Goal: Task Accomplishment & Management: Manage account settings

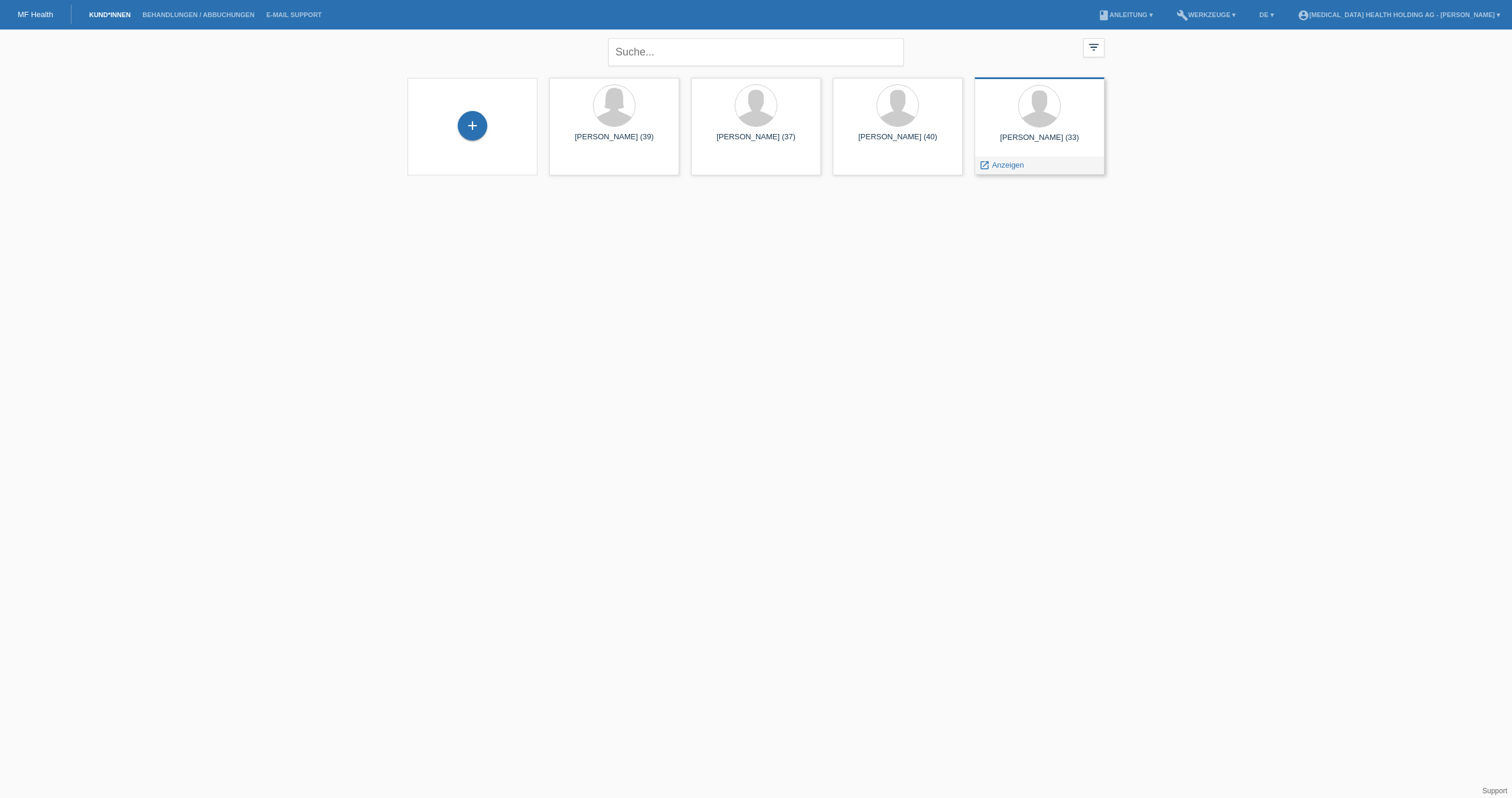
click at [994, 138] on div "[PERSON_NAME] (33)" at bounding box center [1040, 142] width 111 height 19
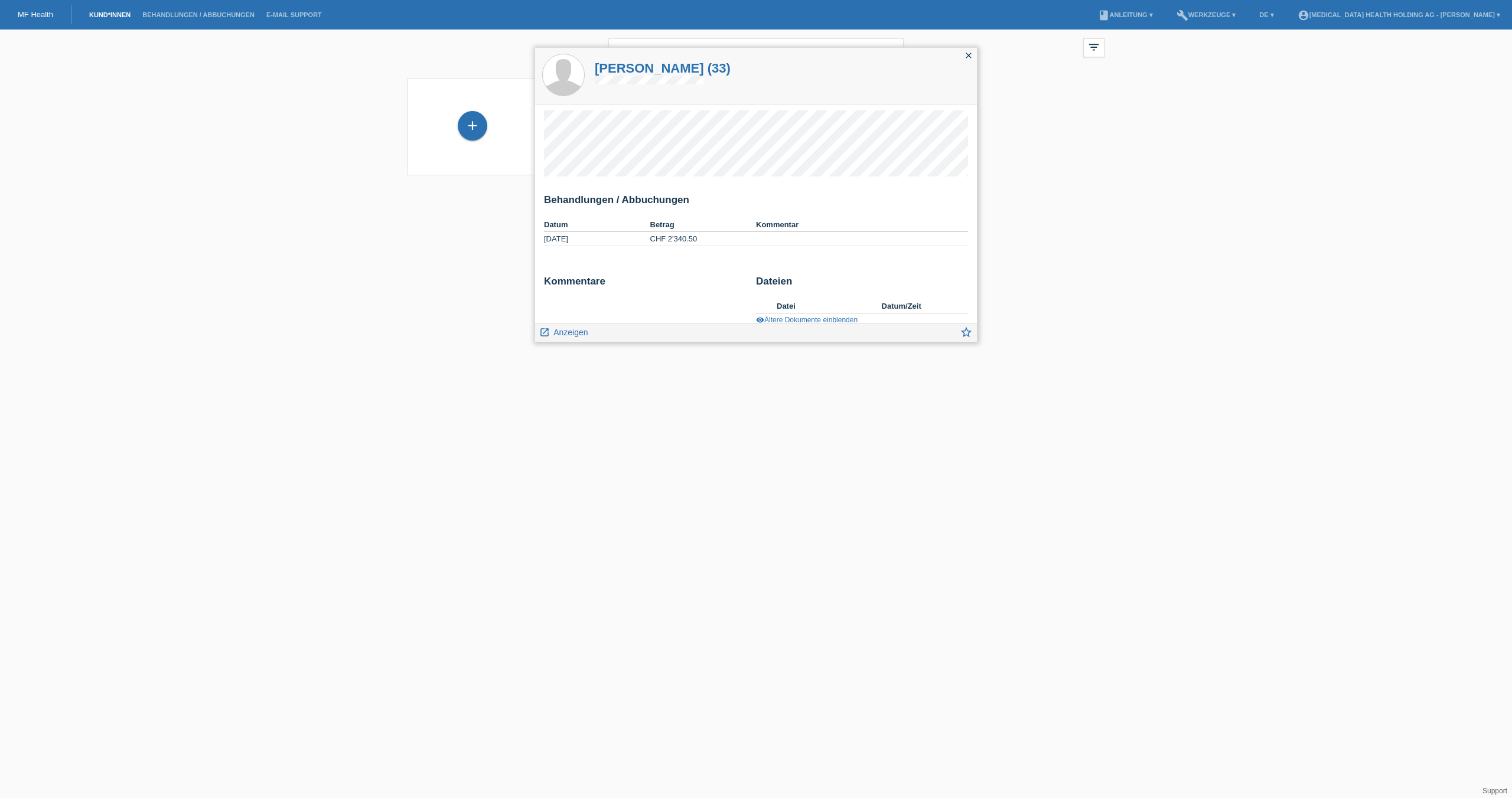
click at [967, 54] on icon "close" at bounding box center [969, 55] width 10 height 10
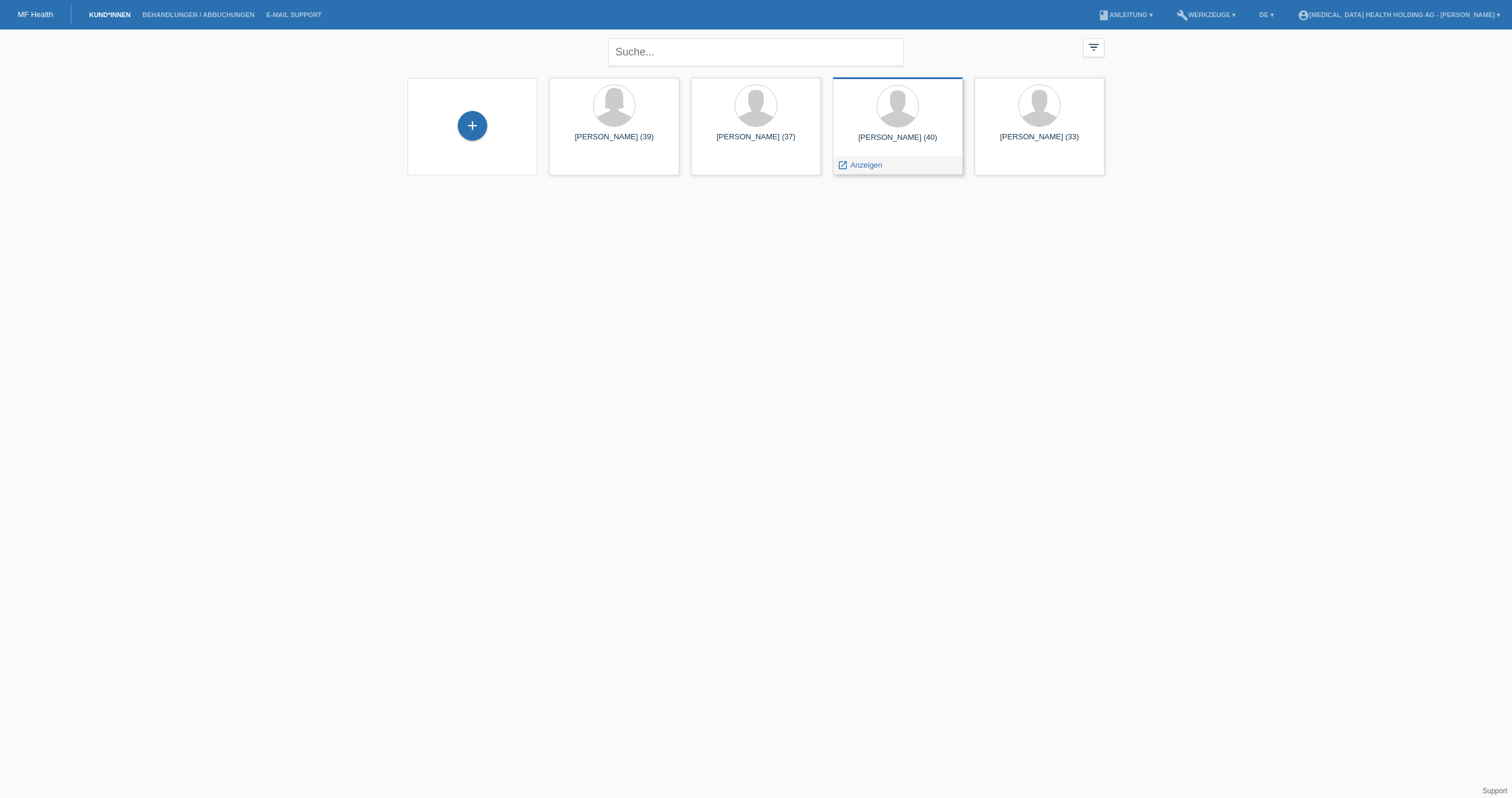
click at [936, 150] on div "Thomas Skok (40)" at bounding box center [898, 142] width 111 height 19
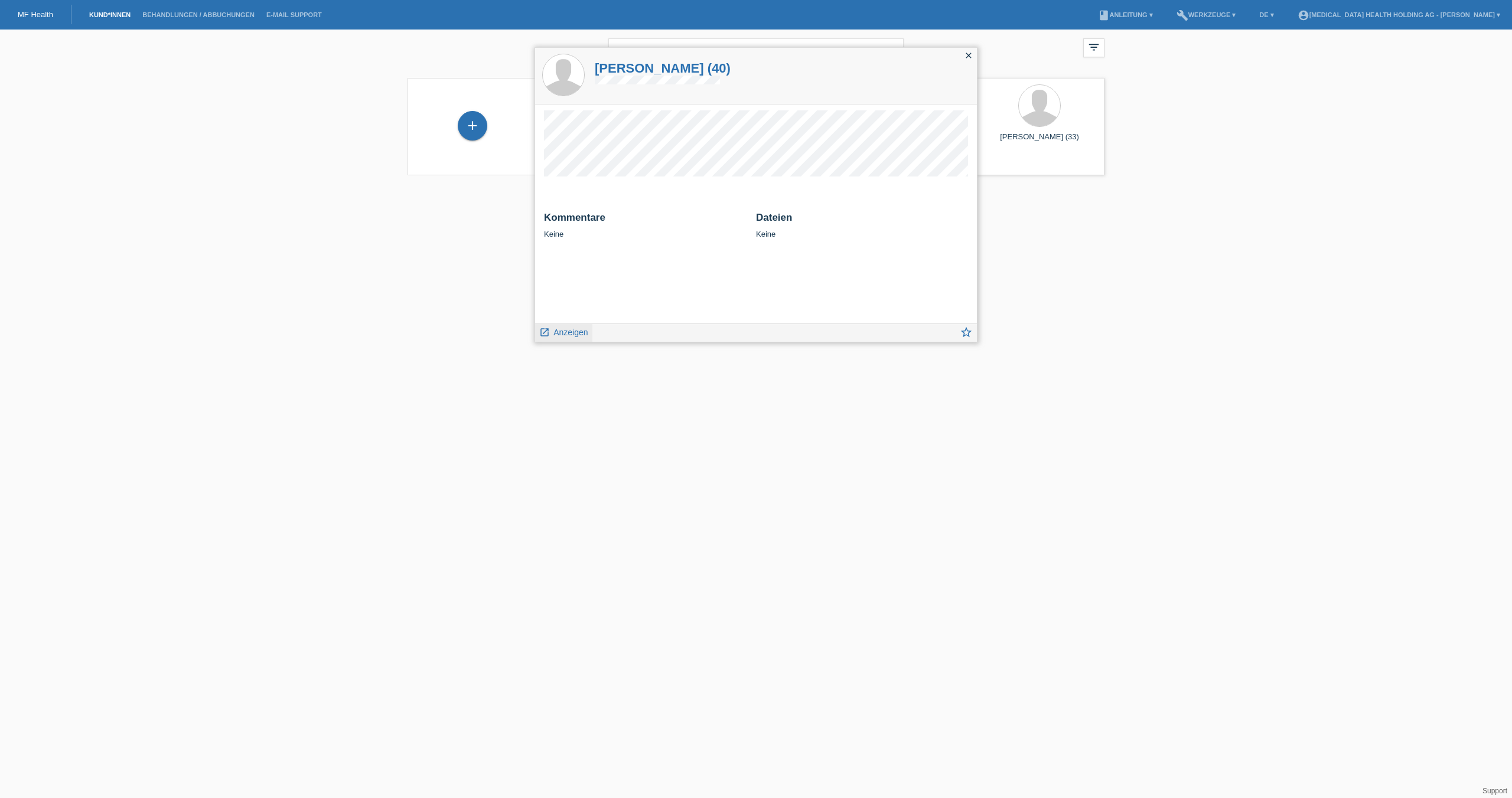
click at [566, 335] on span "Anzeigen" at bounding box center [570, 333] width 34 height 10
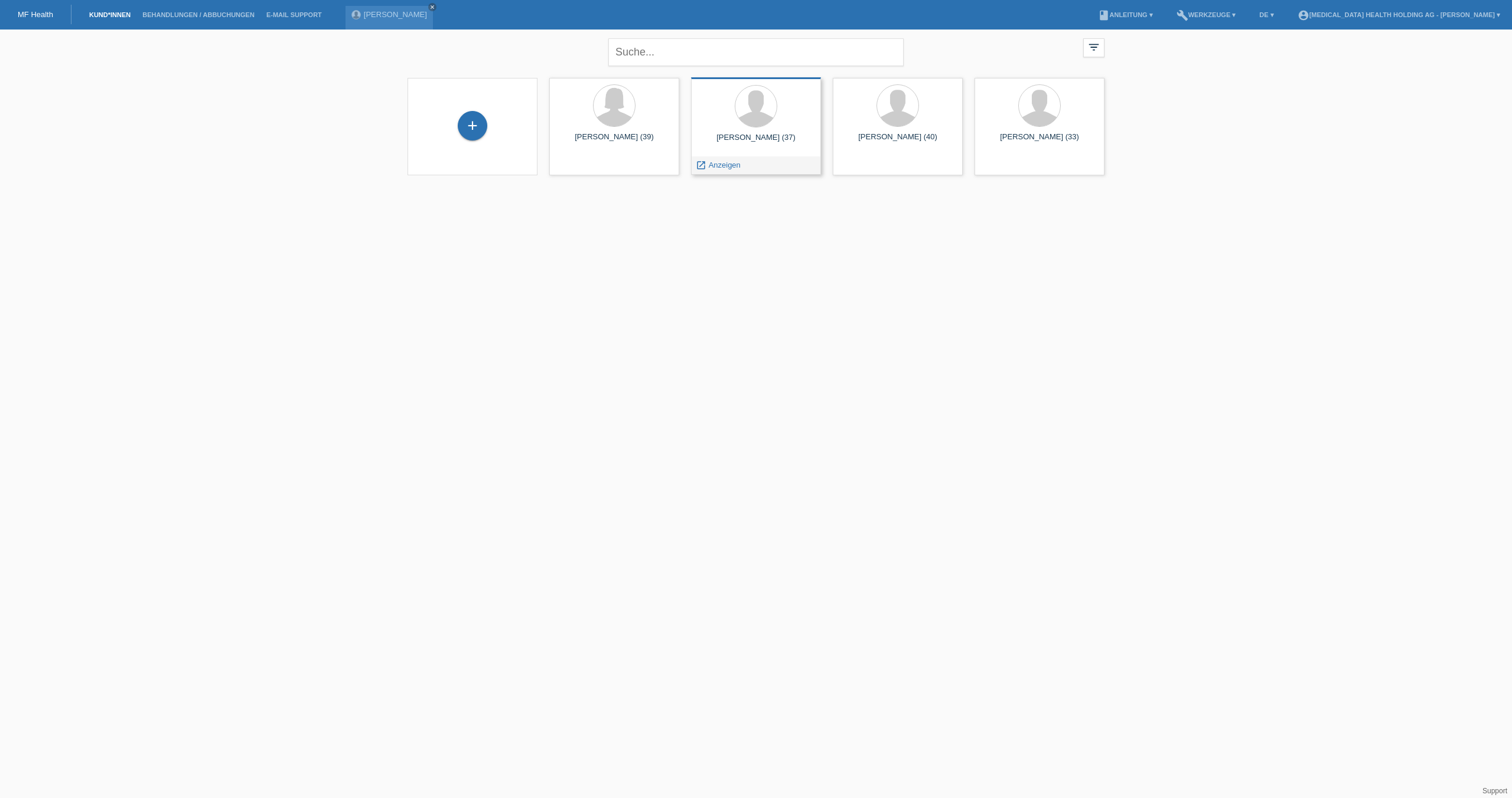
click at [733, 140] on div "Gabriel Schmid (37)" at bounding box center [756, 142] width 111 height 19
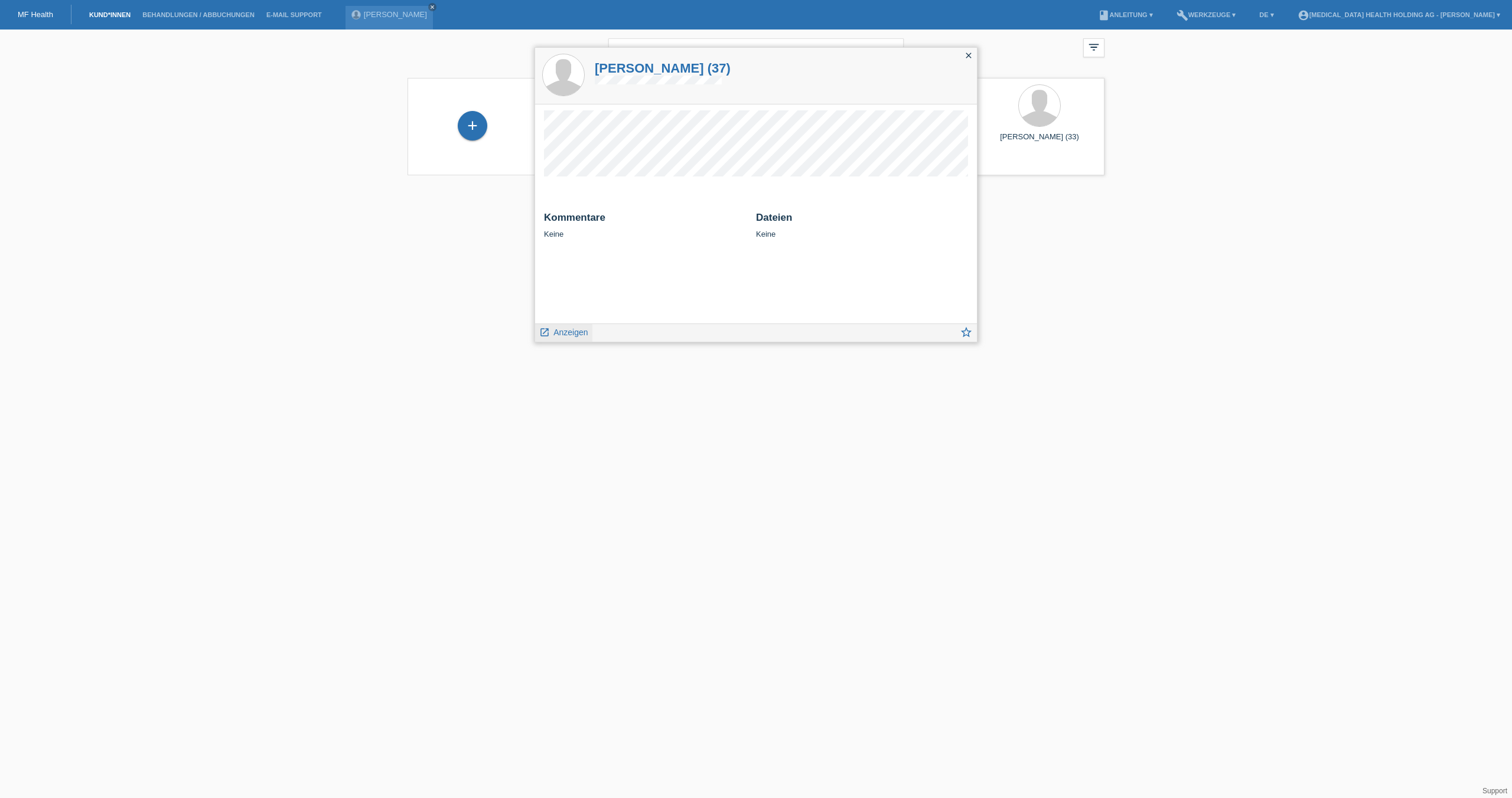
click at [564, 334] on span "Anzeigen" at bounding box center [570, 333] width 34 height 10
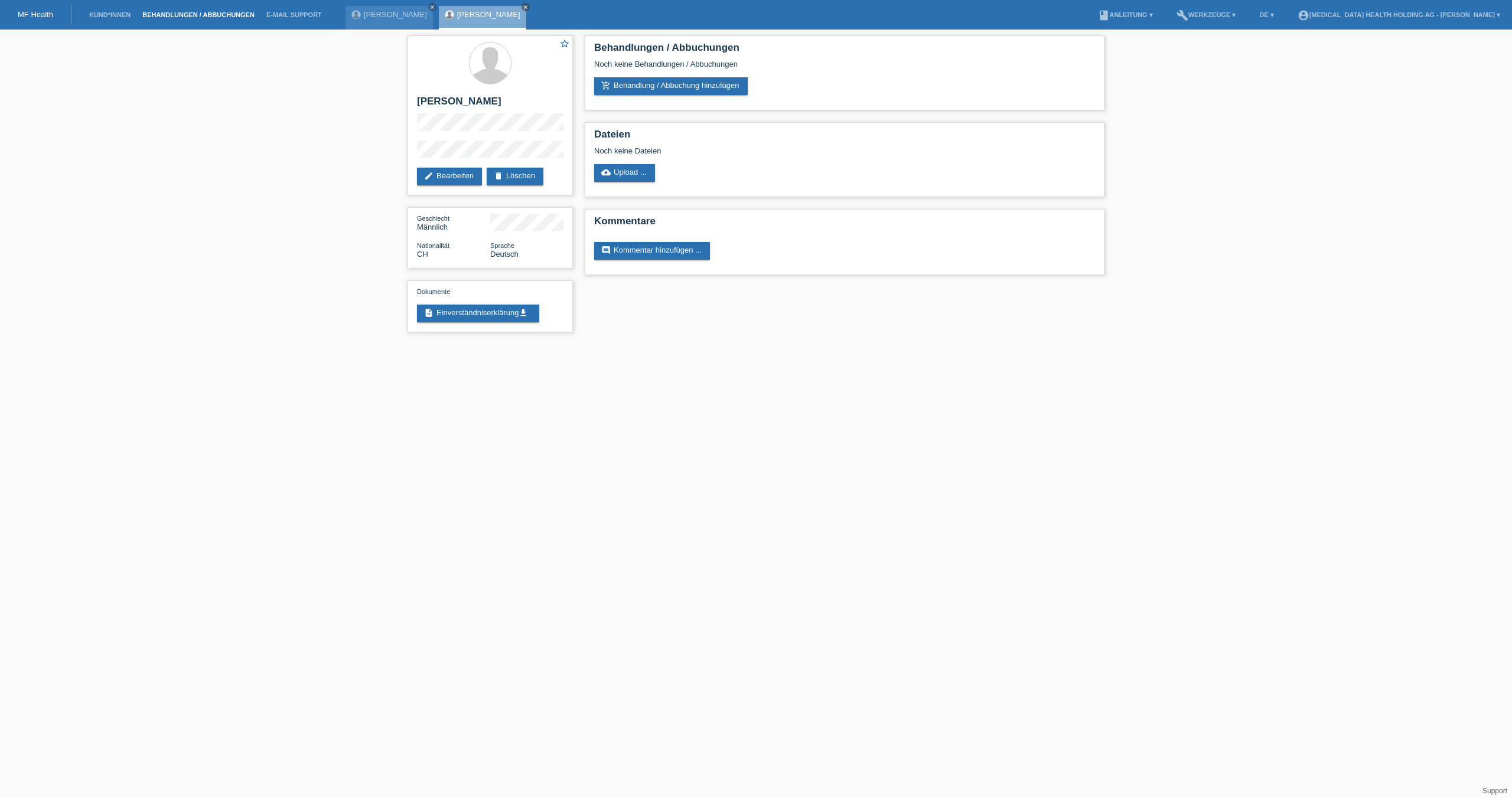
click at [179, 16] on link "Behandlungen / Abbuchungen" at bounding box center [198, 14] width 124 height 7
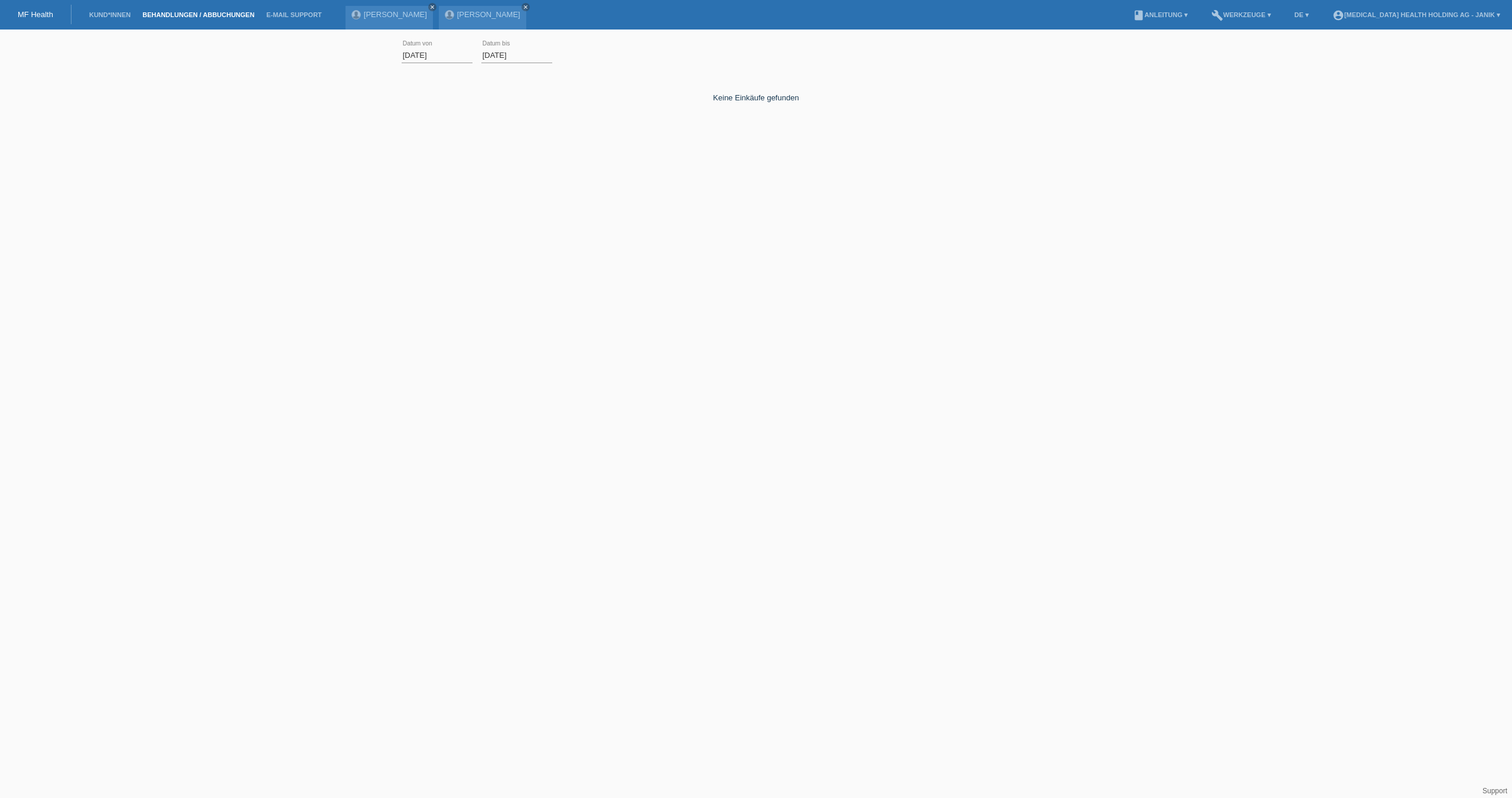
click at [449, 49] on input "[DATE]" at bounding box center [438, 55] width 71 height 15
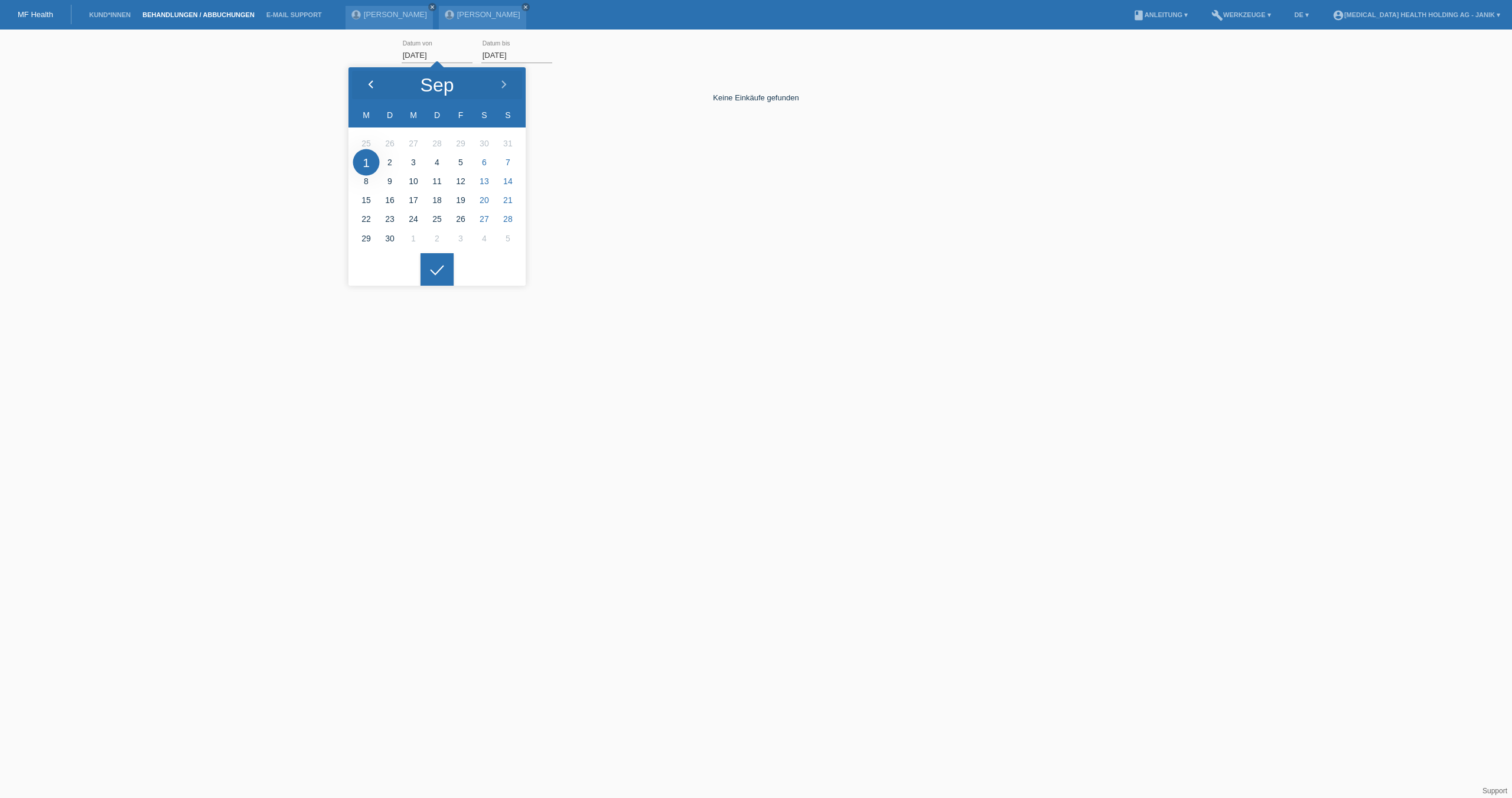
click at [372, 79] on div at bounding box center [370, 85] width 45 height 36
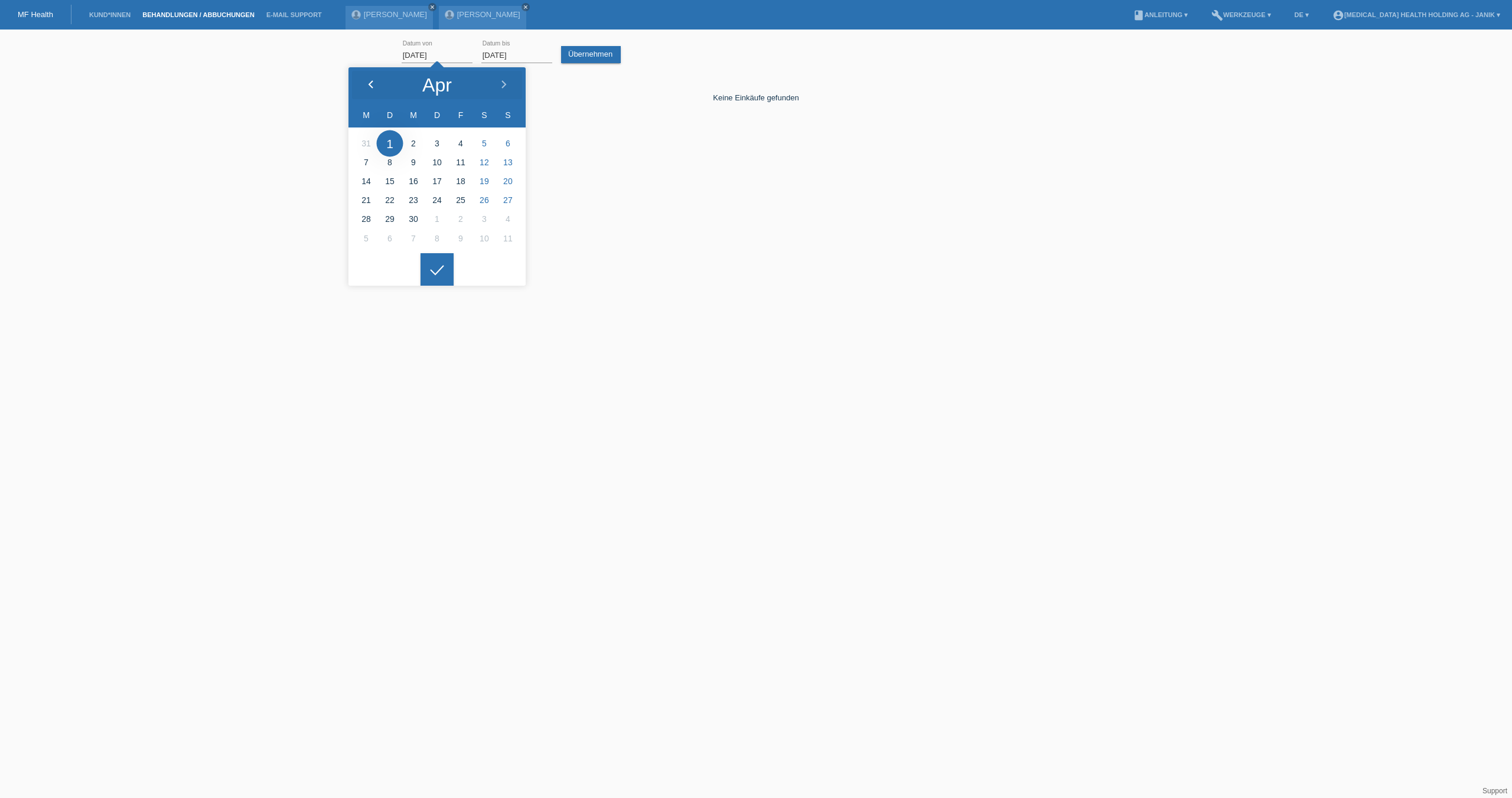
click at [372, 79] on div at bounding box center [370, 85] width 45 height 36
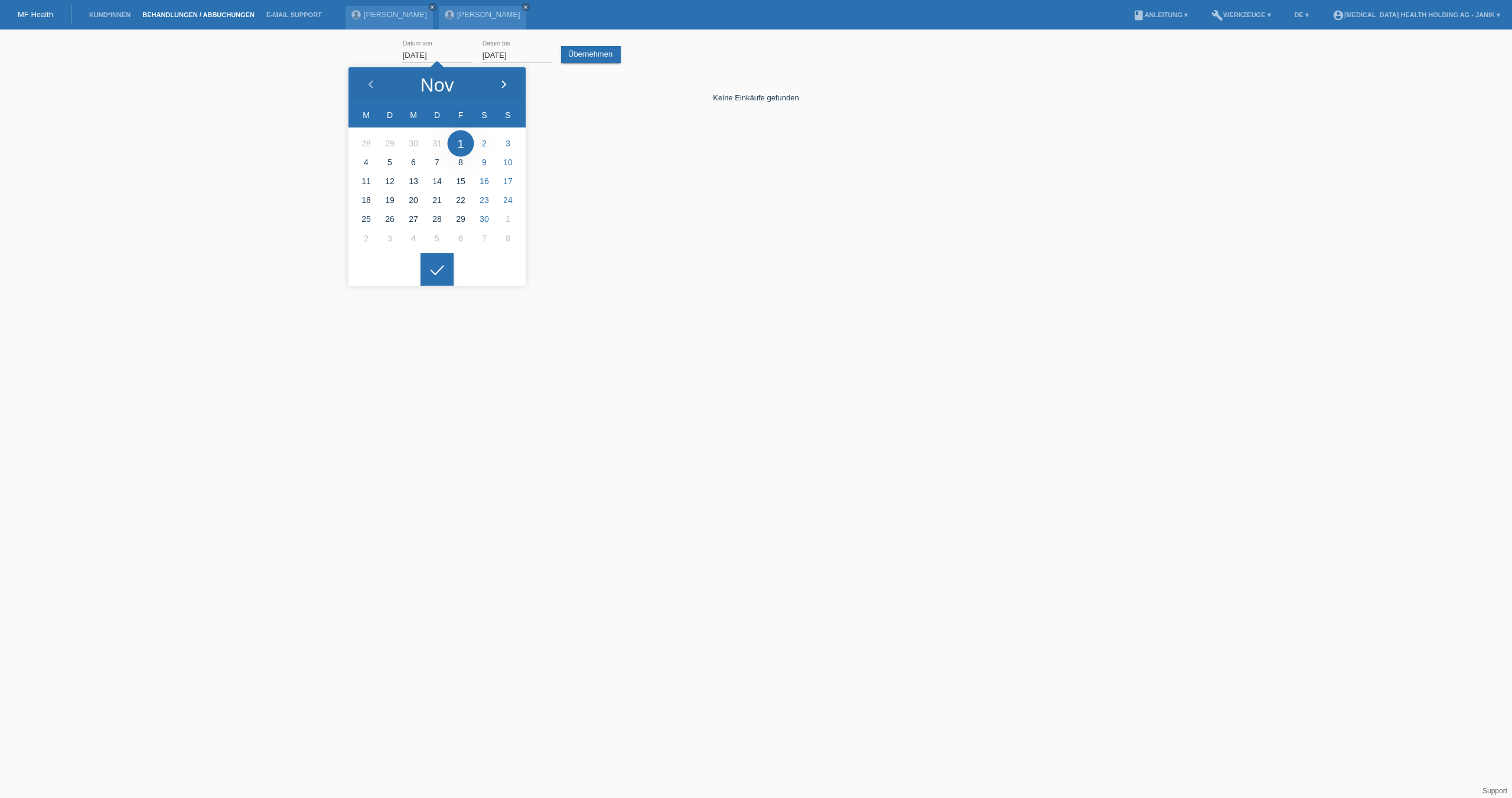
click at [514, 85] on div at bounding box center [503, 85] width 45 height 36
click at [588, 53] on link "Übernehmen" at bounding box center [591, 54] width 60 height 17
click at [286, 110] on div "[DATE] error Datum von [DATE] error Datum bis Übernehmen 10:35 Datum" at bounding box center [756, 114] width 1512 height 158
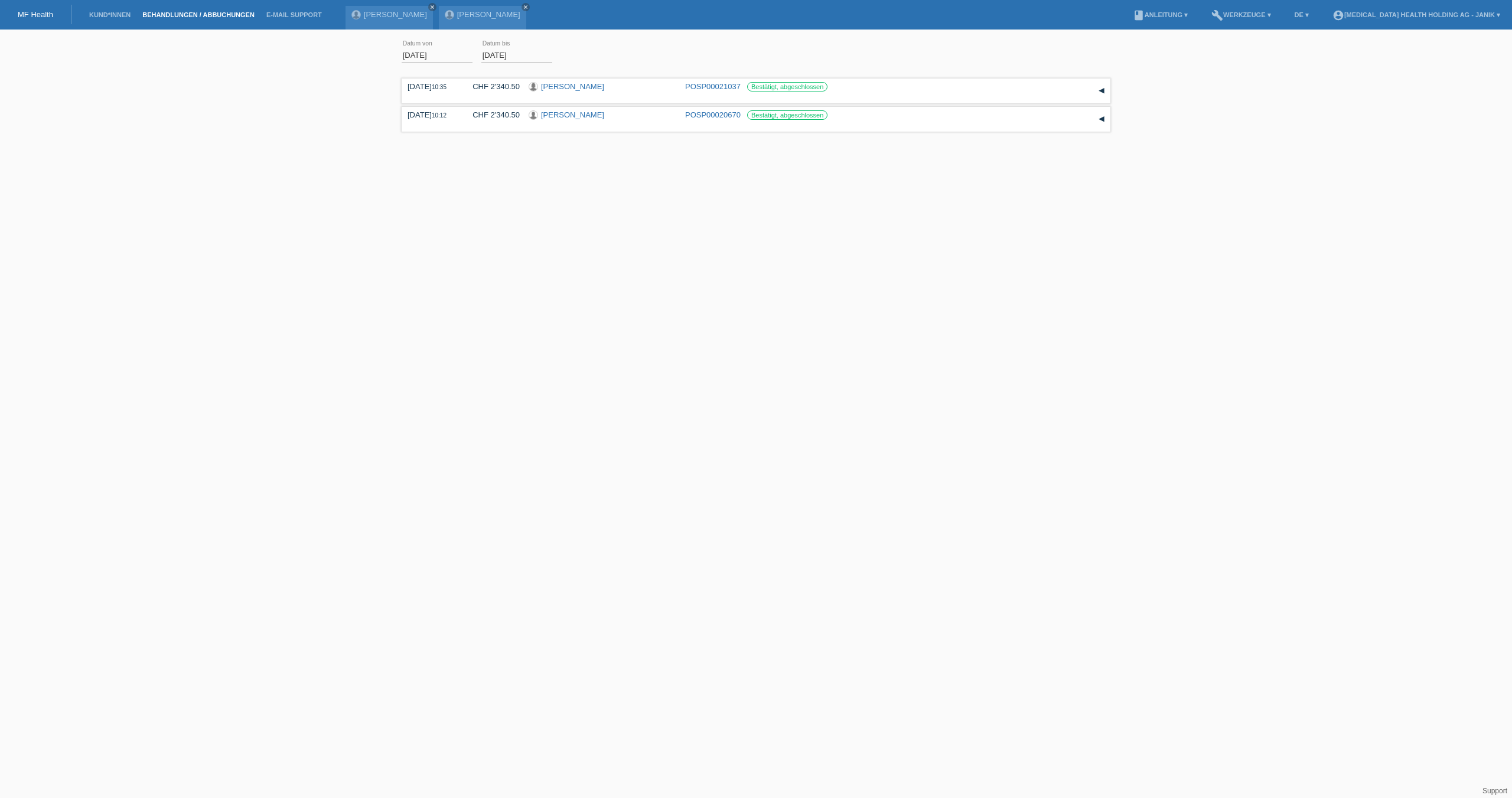
click at [412, 49] on input "[DATE]" at bounding box center [438, 55] width 71 height 15
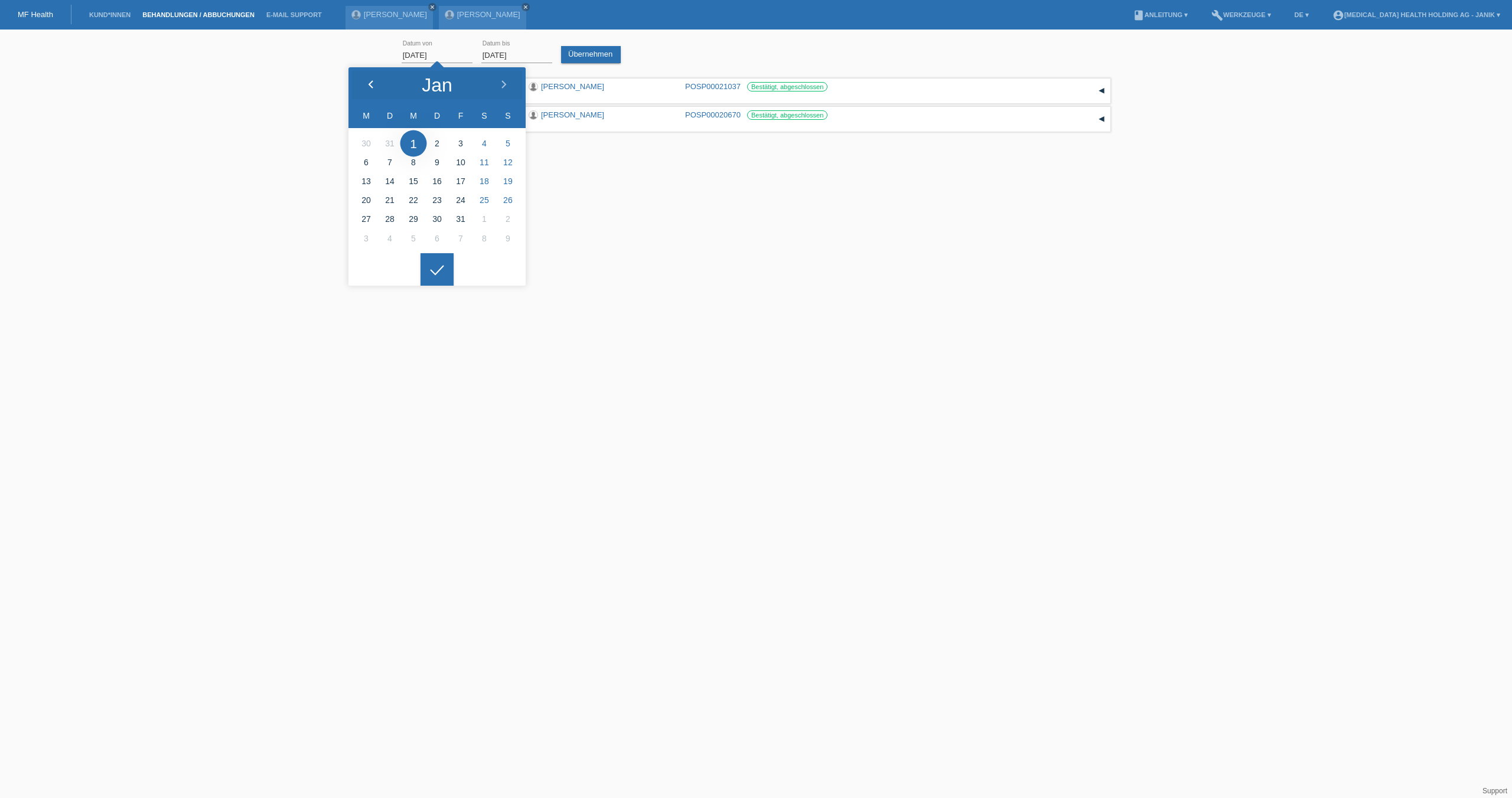
click at [373, 79] on div at bounding box center [370, 85] width 45 height 36
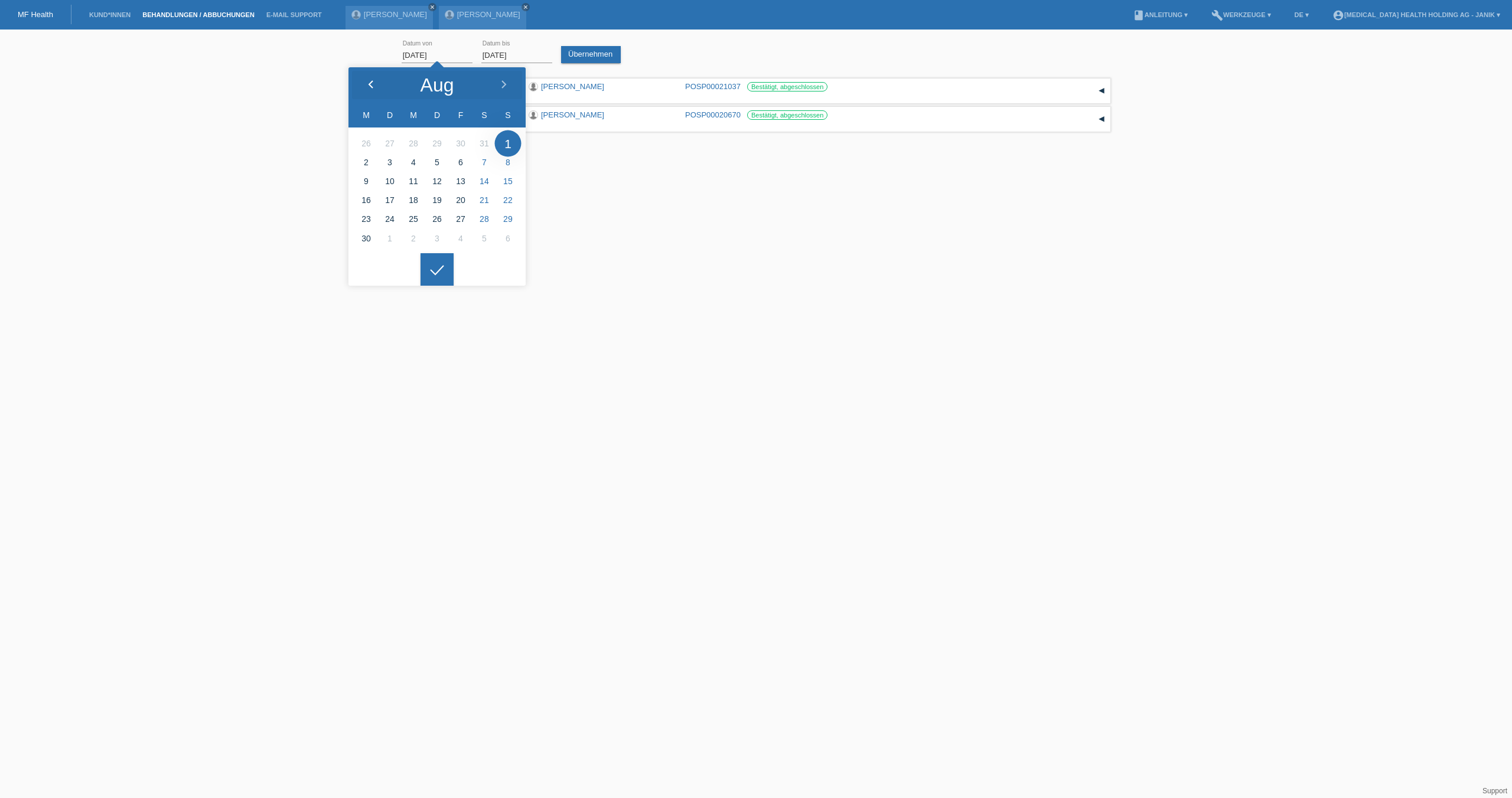
click at [373, 79] on div at bounding box center [370, 85] width 45 height 36
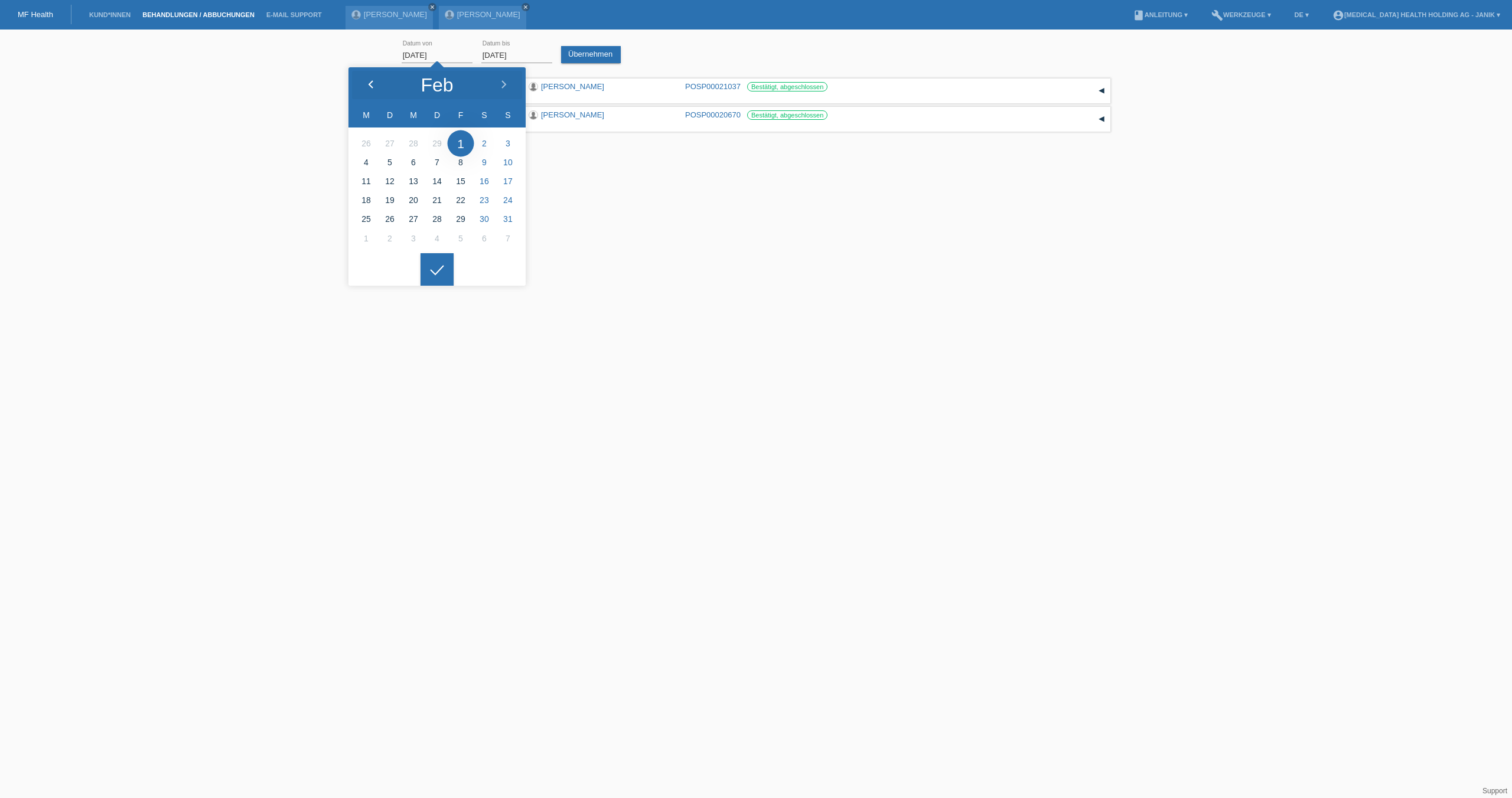
click at [373, 79] on div at bounding box center [370, 85] width 45 height 36
type input "[DATE]"
click at [609, 56] on link "Übernehmen" at bounding box center [591, 54] width 60 height 17
click at [226, 100] on div "[DATE] error Datum von [DATE] error Datum bis Übernehmen 10:35 Datum" at bounding box center [756, 114] width 1512 height 158
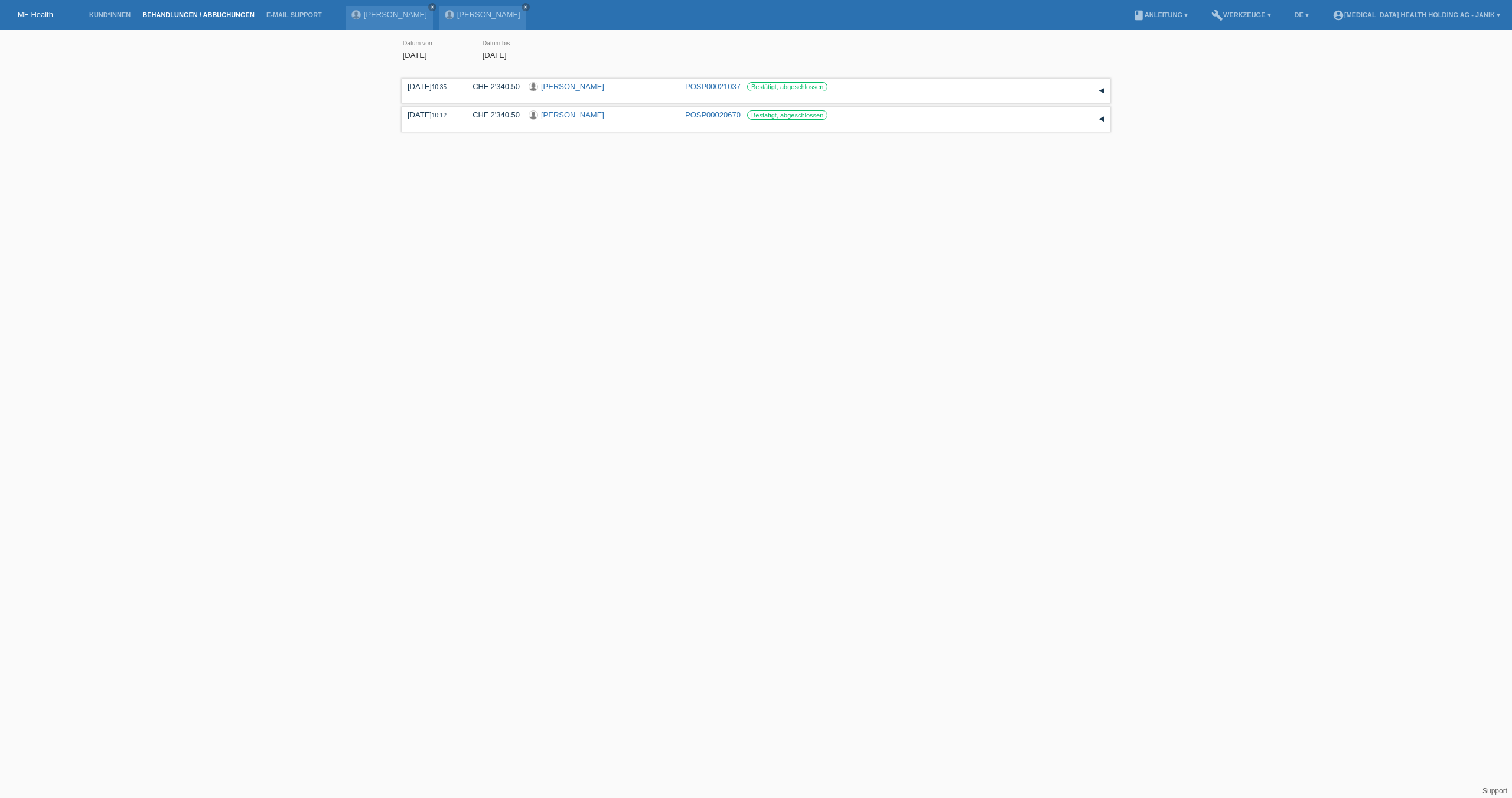
click at [117, 19] on li "Kund*innen" at bounding box center [110, 15] width 53 height 30
click at [1194, 11] on link "book Anleitung ▾" at bounding box center [1160, 14] width 66 height 7
click at [1302, 58] on div "[DATE] error Datum von [DATE] error Datum bis Übernehmen 10:35 Datum" at bounding box center [756, 114] width 1512 height 158
click at [1277, 15] on link "build Werkzeuge ▾" at bounding box center [1242, 14] width 71 height 7
click at [1349, 92] on div "[DATE] error Datum von [DATE] error Datum bis Übernehmen 10:35 Datum" at bounding box center [756, 114] width 1512 height 158
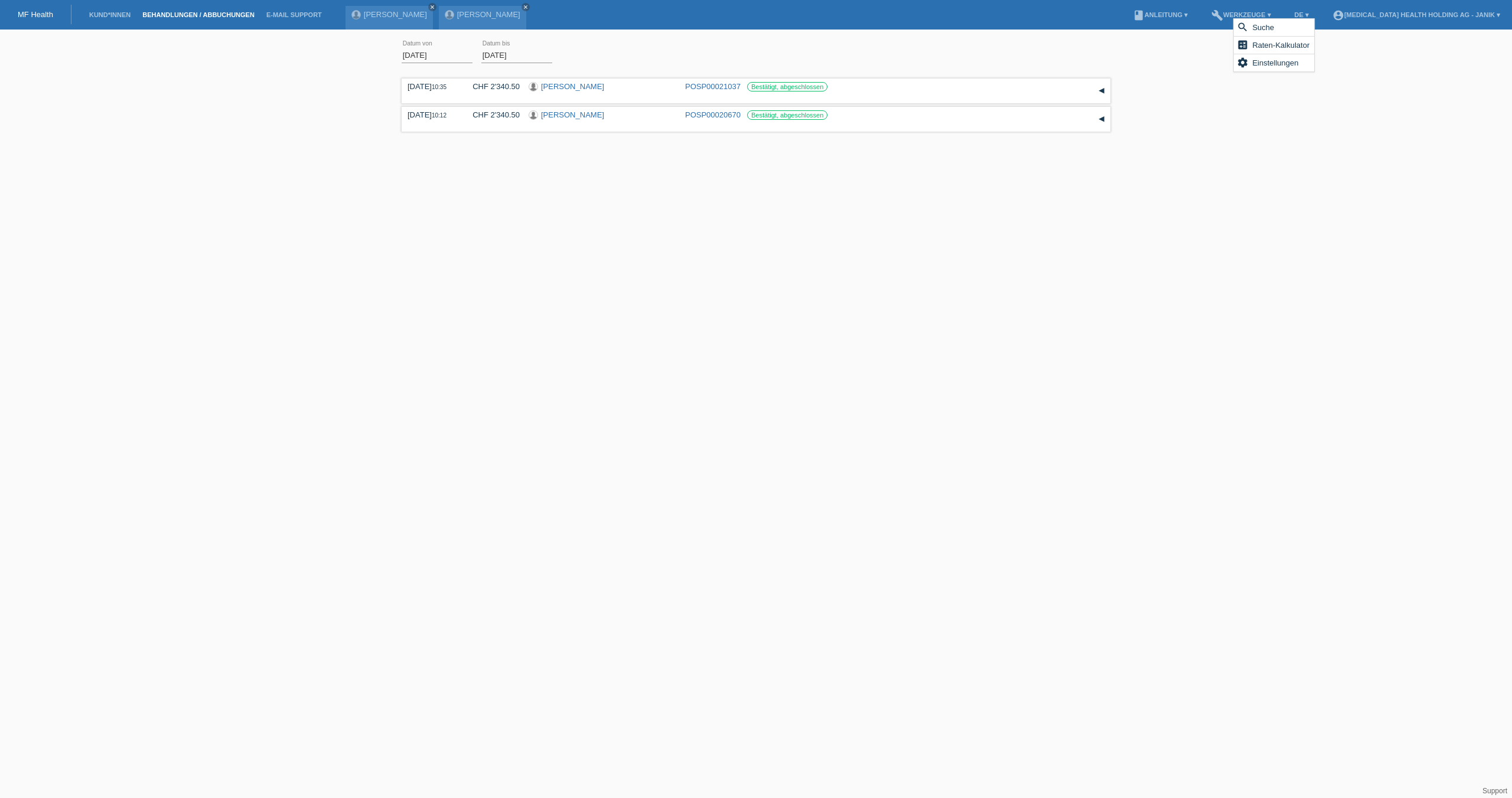
click at [1349, 92] on div "[DATE] error Datum von [DATE] error Datum bis Übernehmen 10:35 Datum" at bounding box center [756, 114] width 1512 height 158
